Goal: Find specific page/section: Find specific page/section

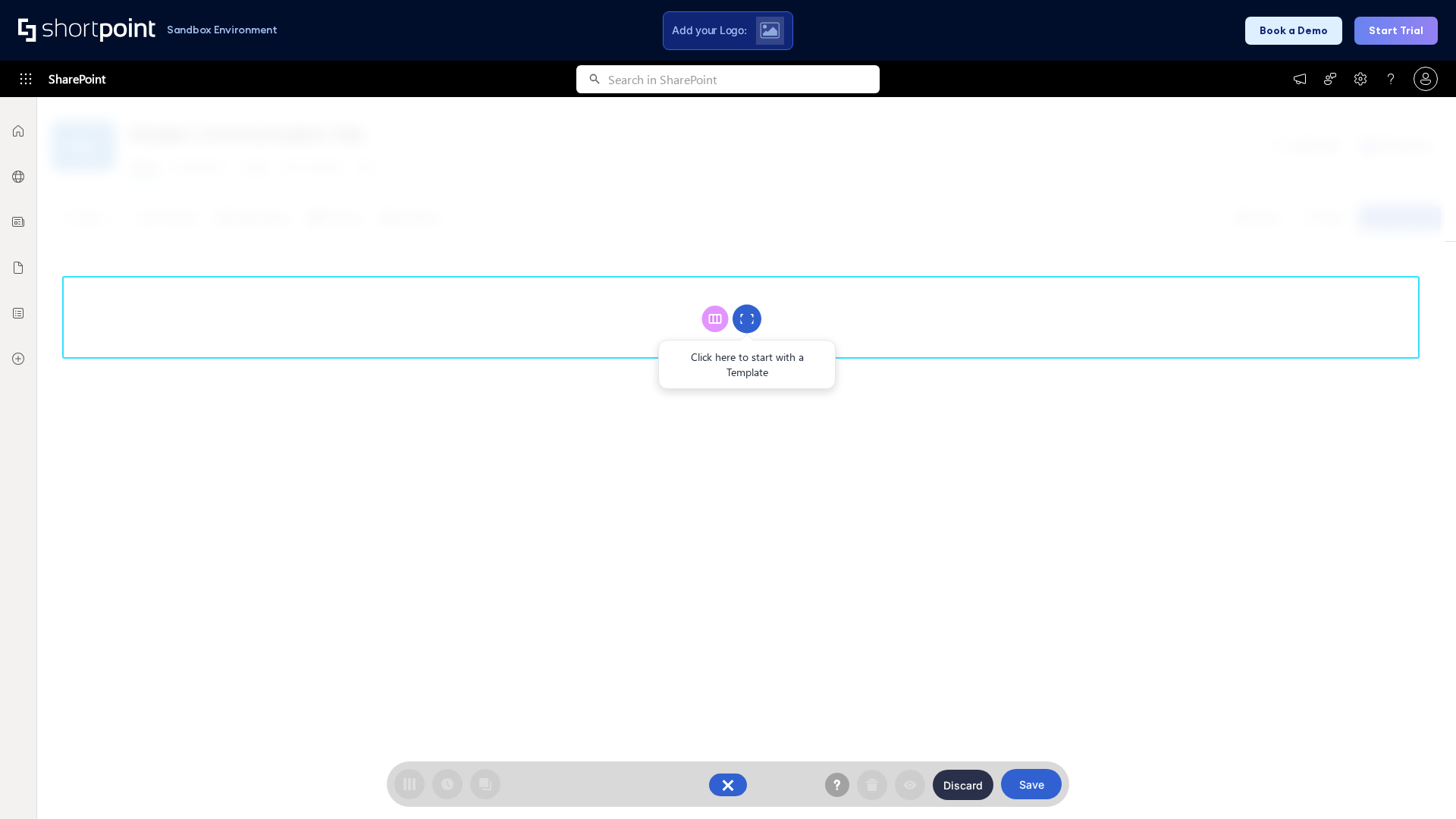
click at [747, 319] on circle at bounding box center [747, 319] width 29 height 29
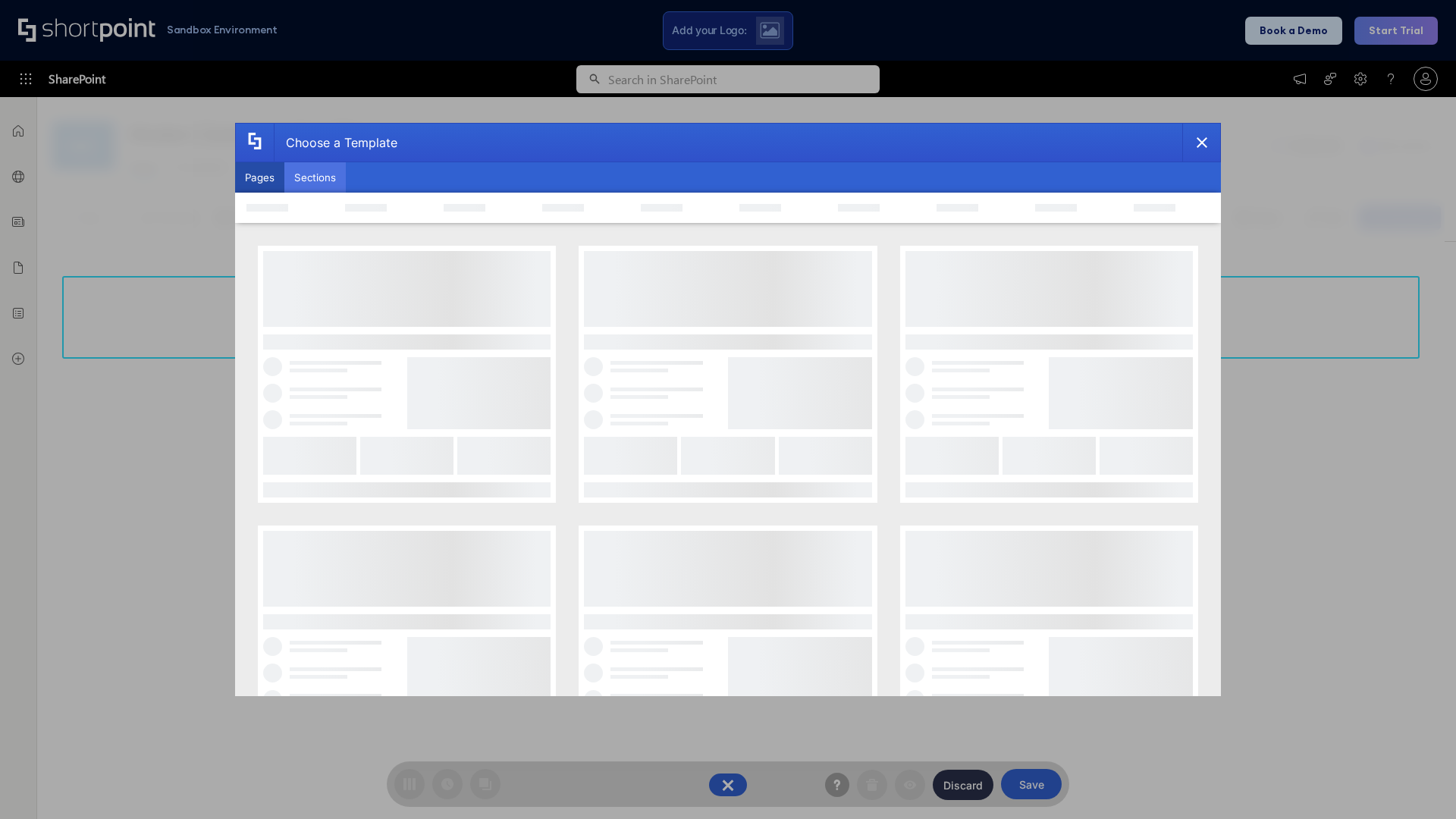
click at [315, 178] on button "Sections" at bounding box center [315, 178] width 61 height 31
type input "Upcoming Vacations"
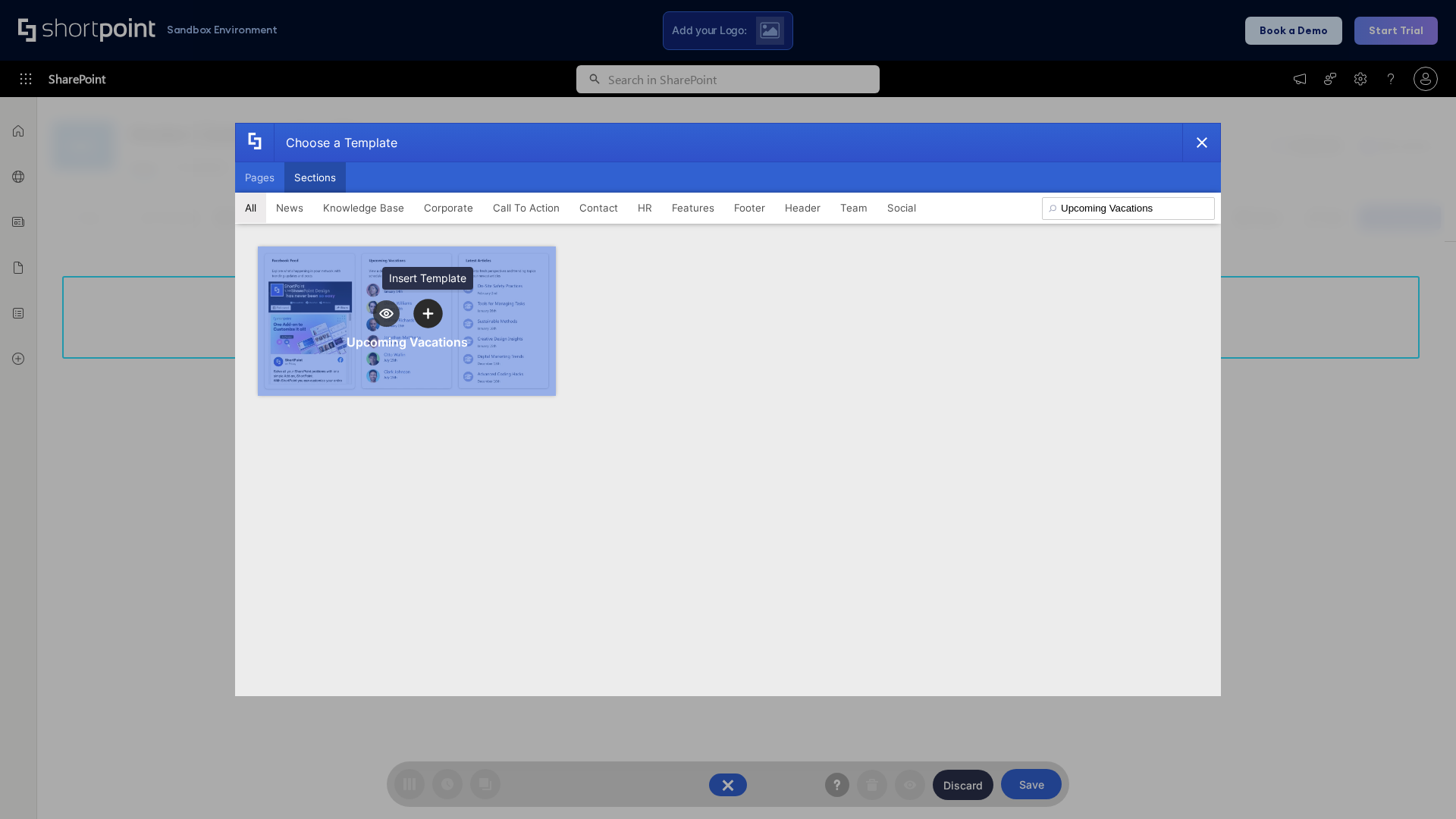
click at [428, 313] on icon "template selector" at bounding box center [427, 312] width 10 height 10
